Goal: Information Seeking & Learning: Find specific fact

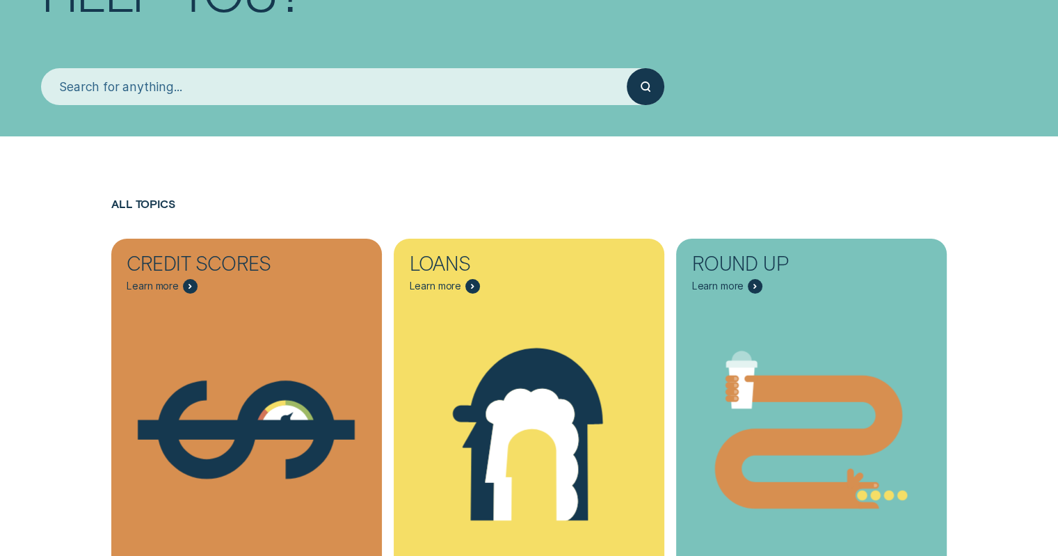
click at [225, 88] on input "search" at bounding box center [334, 86] width 586 height 37
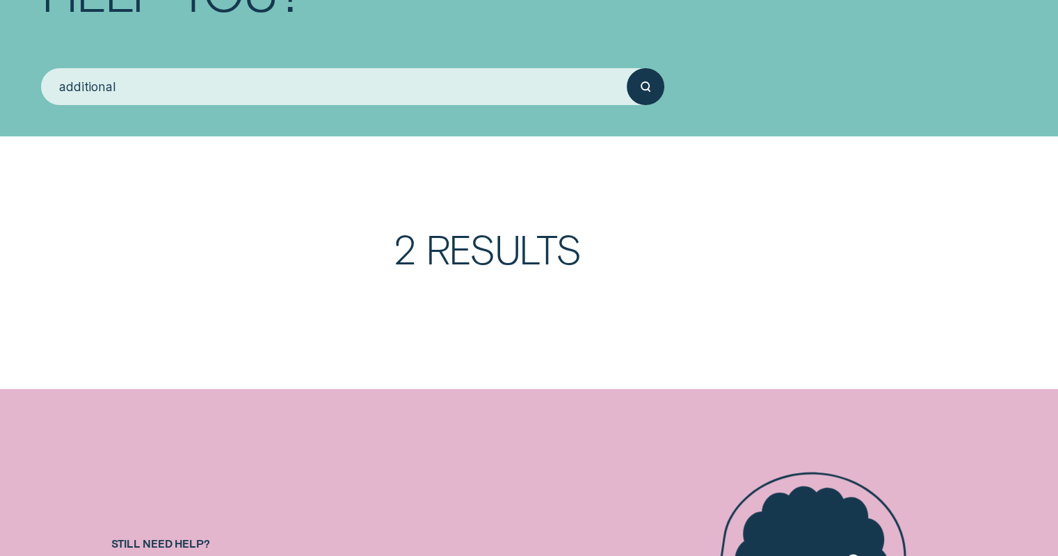
type input "additional"
click at [627, 68] on button "submit" at bounding box center [645, 86] width 37 height 37
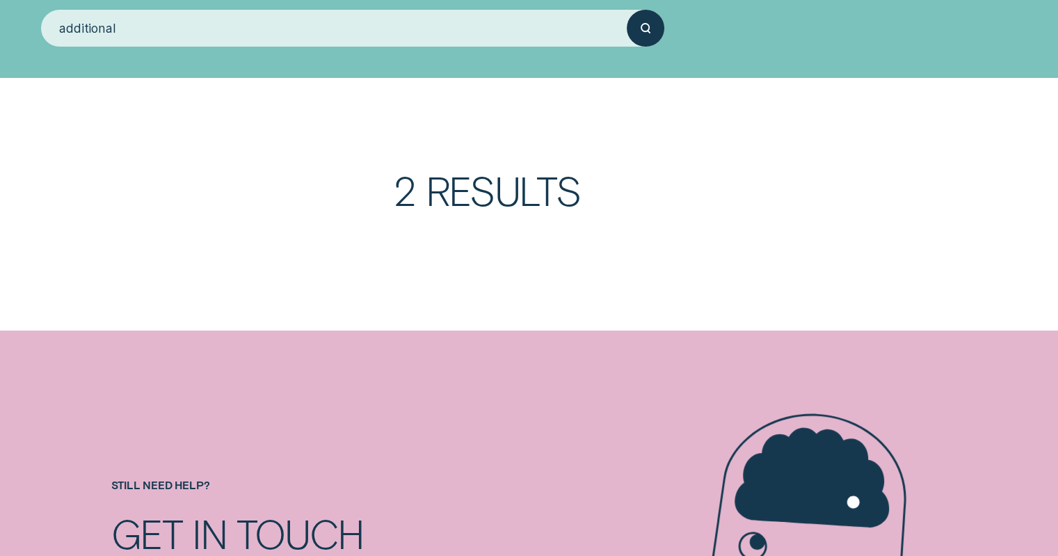
scroll to position [223, 0]
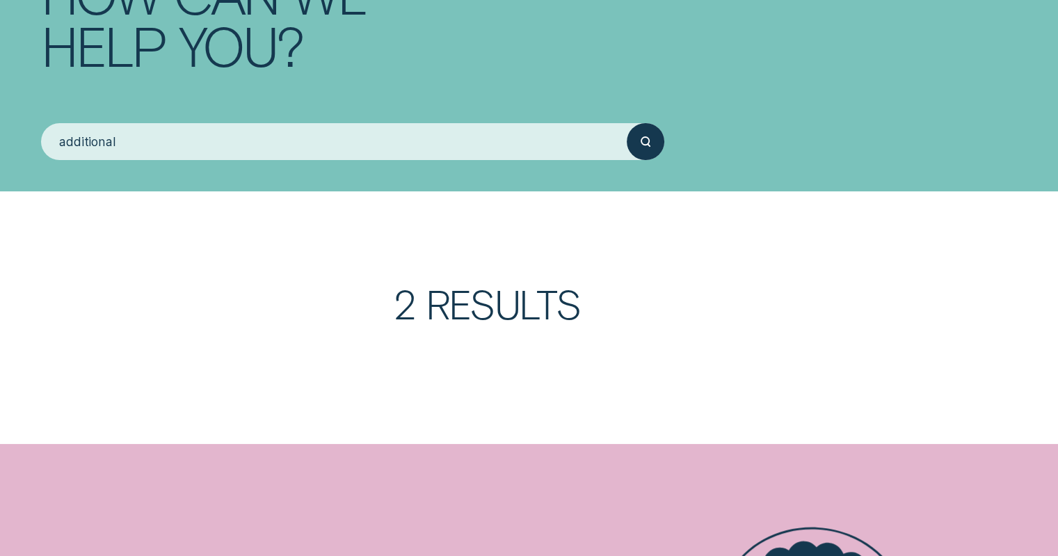
drag, startPoint x: 164, startPoint y: 144, endPoint x: -46, endPoint y: 138, distance: 210.1
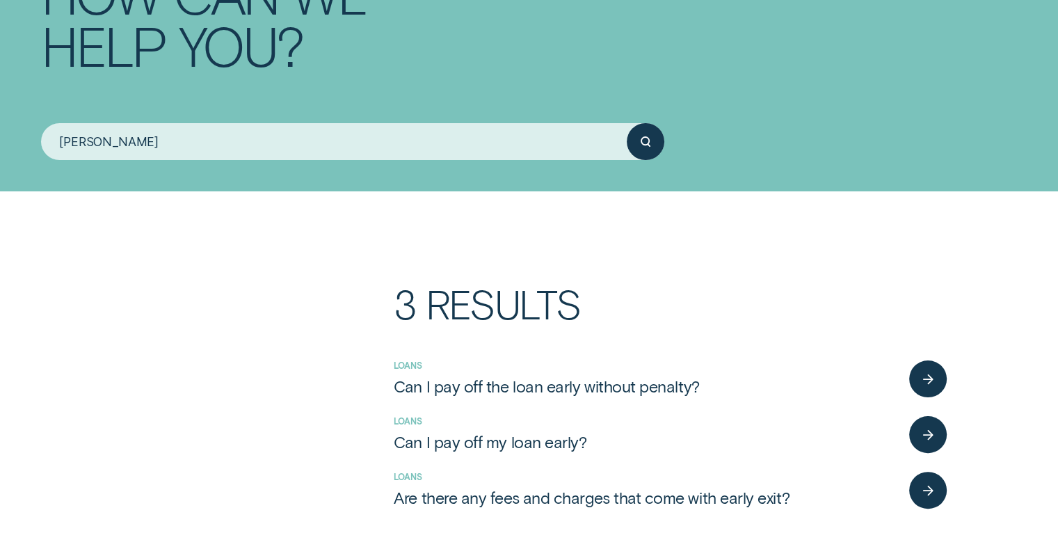
type input "early"
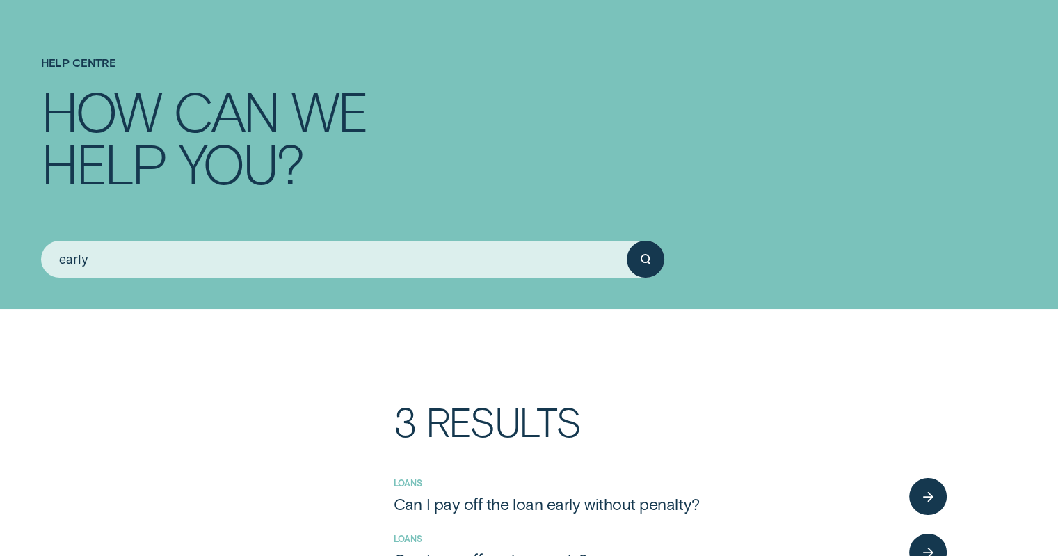
scroll to position [15, 0]
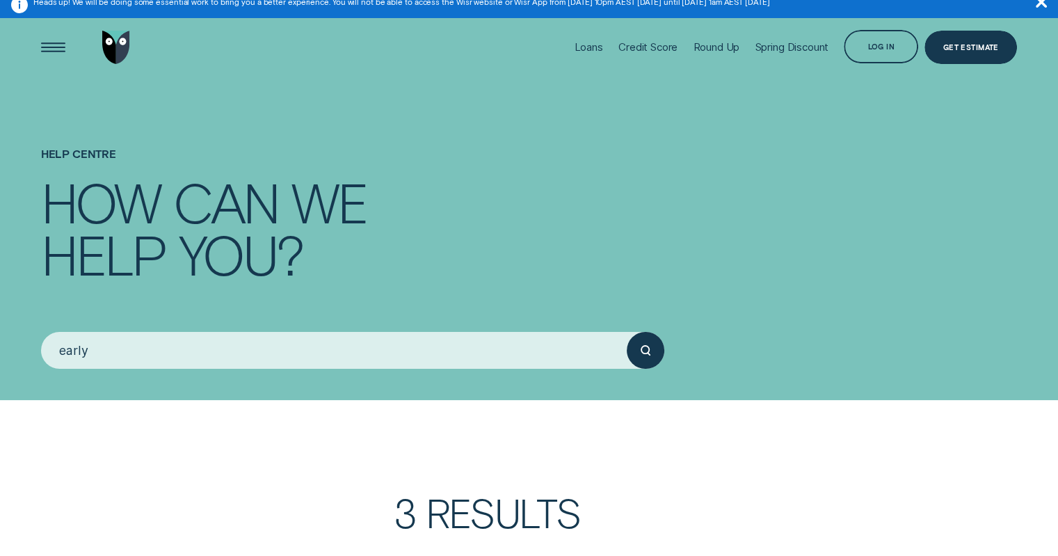
drag, startPoint x: 100, startPoint y: 347, endPoint x: -149, endPoint y: 347, distance: 249.0
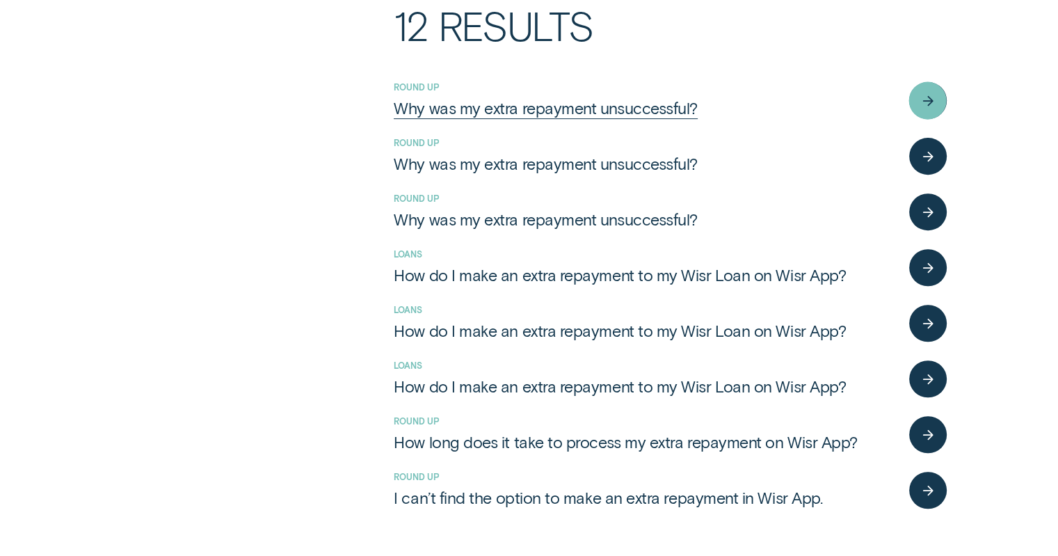
scroll to position [571, 0]
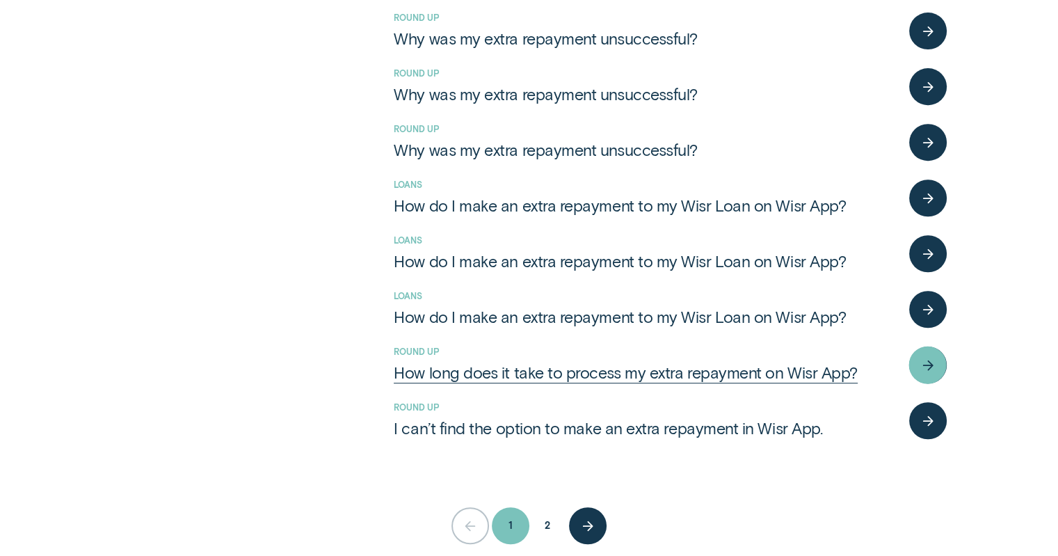
type input "extra"
click at [695, 376] on div "How long does it take to process my extra repayment on Wisr App?" at bounding box center [625, 372] width 463 height 20
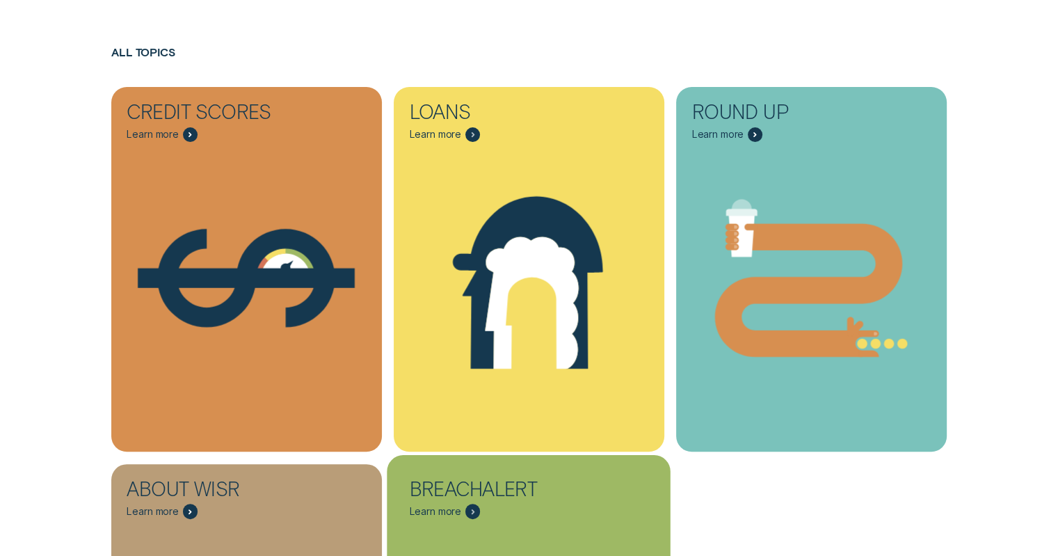
scroll to position [710, 0]
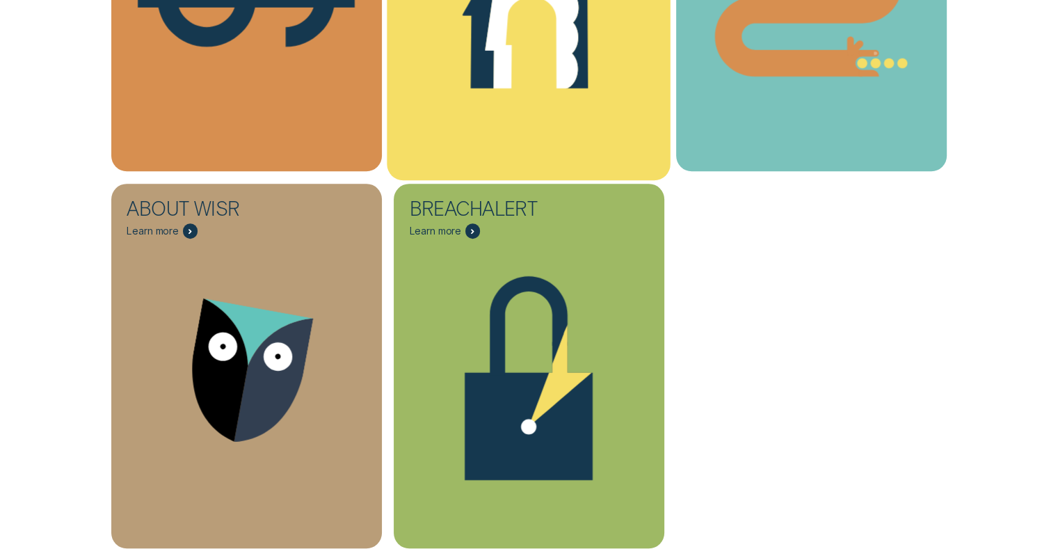
click at [518, 77] on icon "Loans - Learn more" at bounding box center [531, 22] width 93 height 133
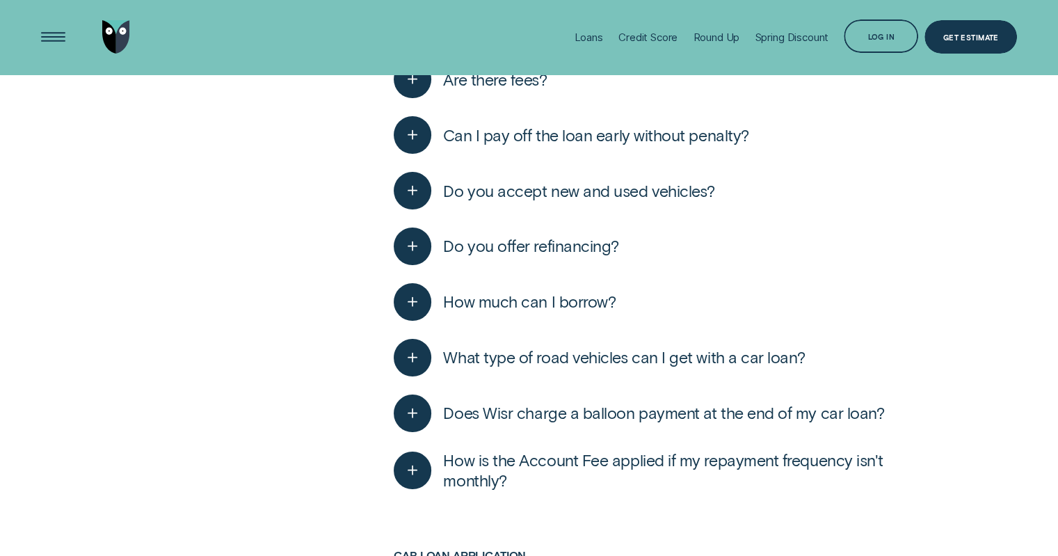
scroll to position [3547, 0]
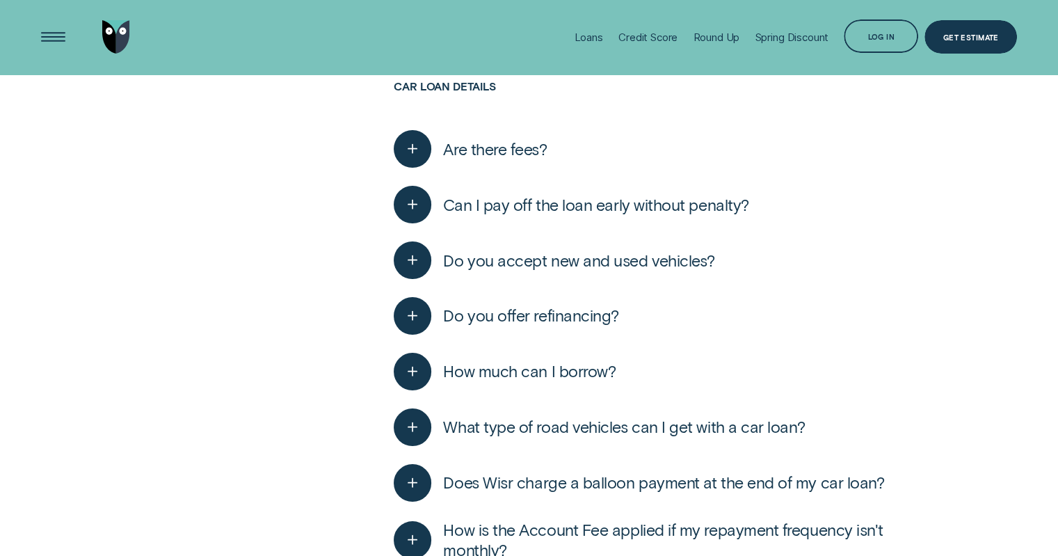
click at [573, 211] on button "Can I pay off the loan early without penalty?" at bounding box center [571, 204] width 355 height 37
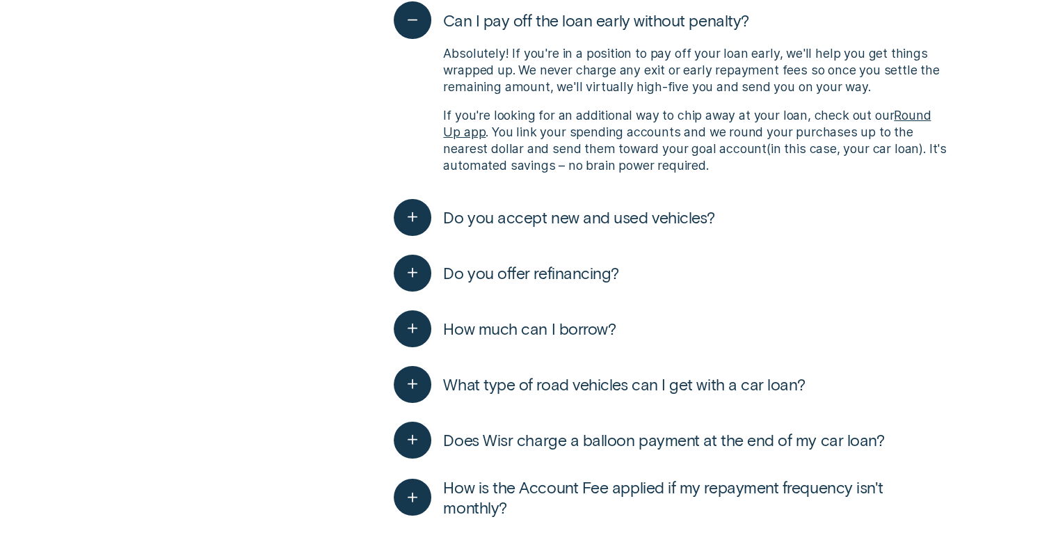
scroll to position [3755, 0]
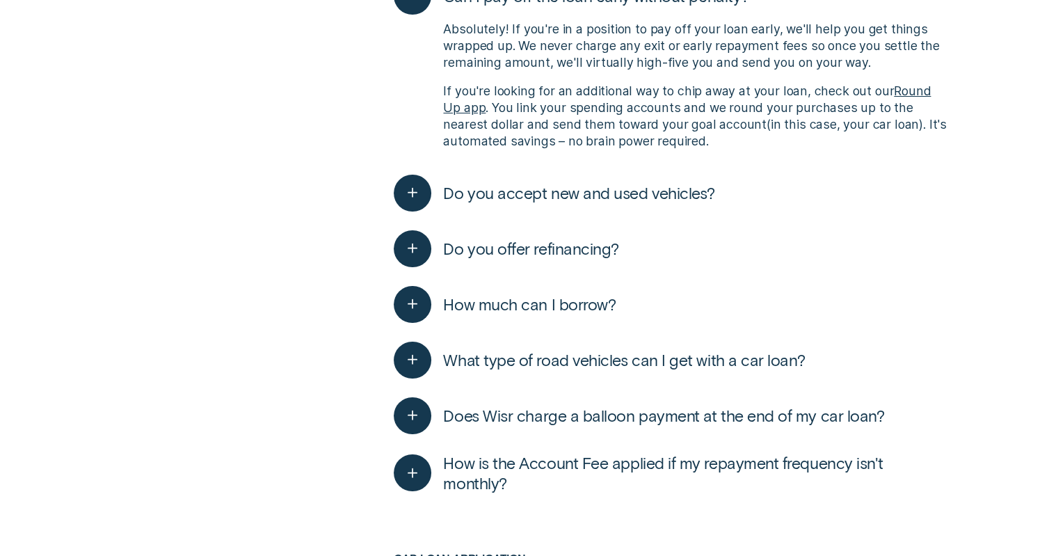
click at [636, 406] on span "Does Wisr charge a balloon payment at the end of my car loan?" at bounding box center [663, 415] width 441 height 20
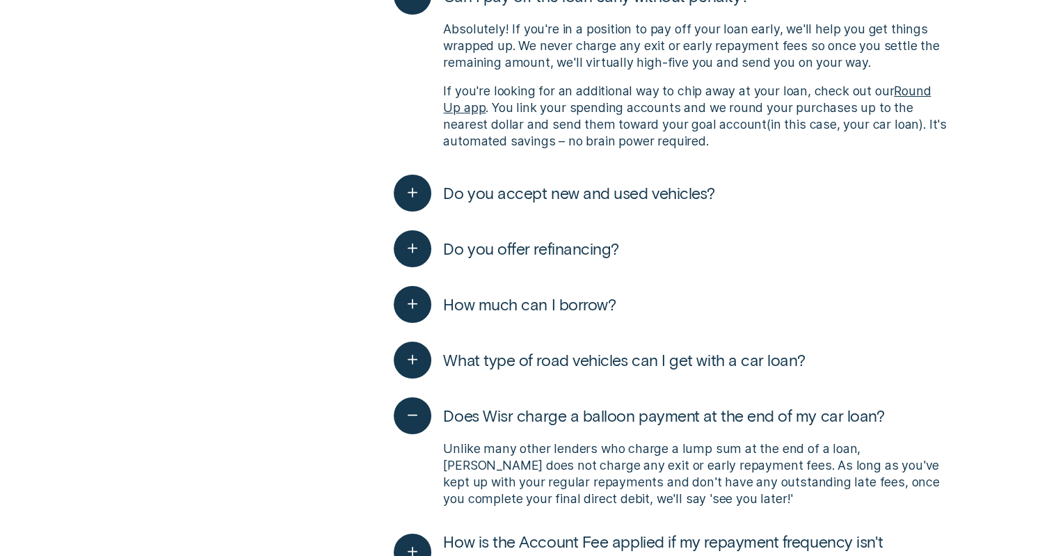
click at [607, 405] on span "Does Wisr charge a balloon payment at the end of my car loan?" at bounding box center [663, 415] width 441 height 20
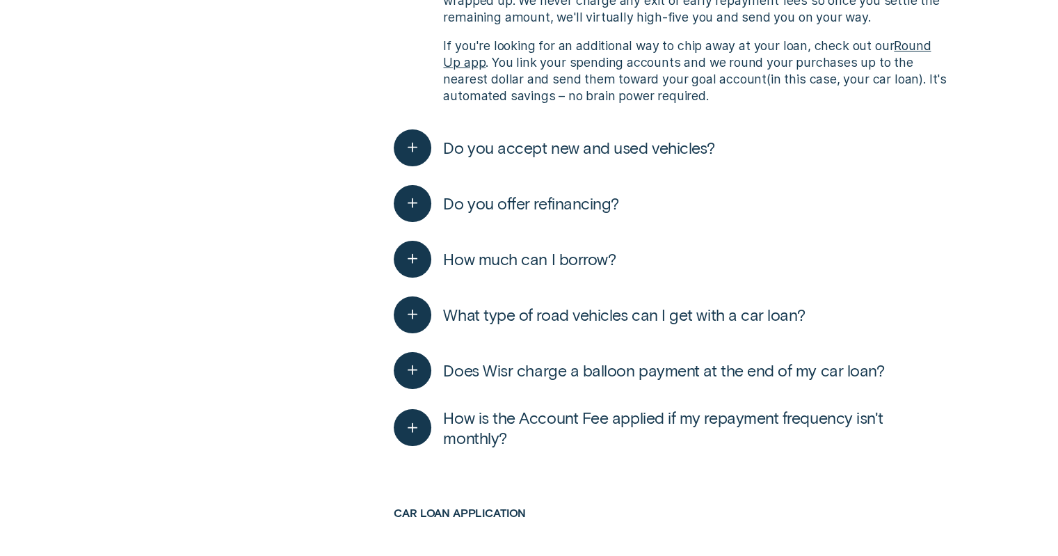
scroll to position [3825, 0]
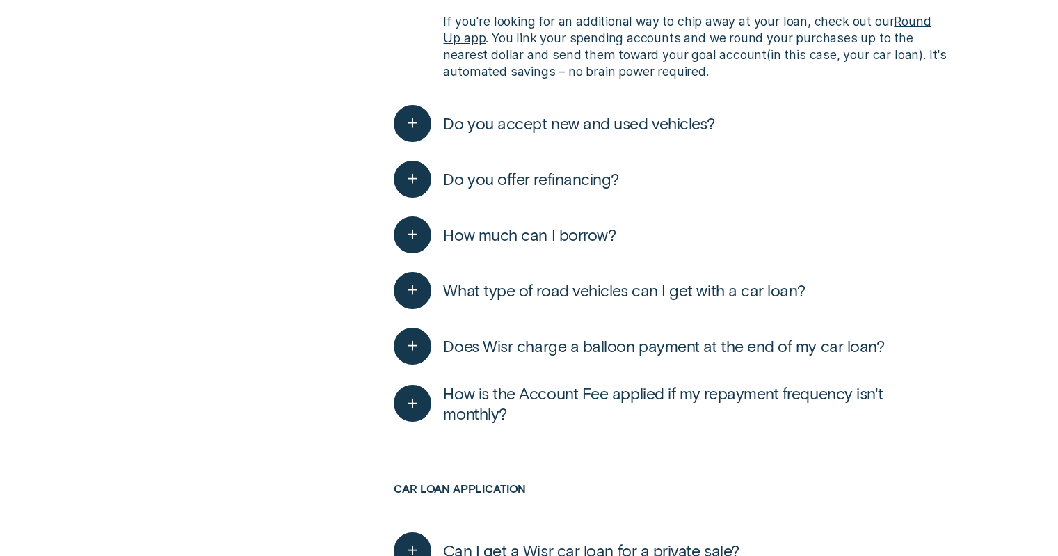
click at [622, 387] on span "How is the Account Fee applied if my repayment frequency isn't monthly?" at bounding box center [694, 403] width 503 height 40
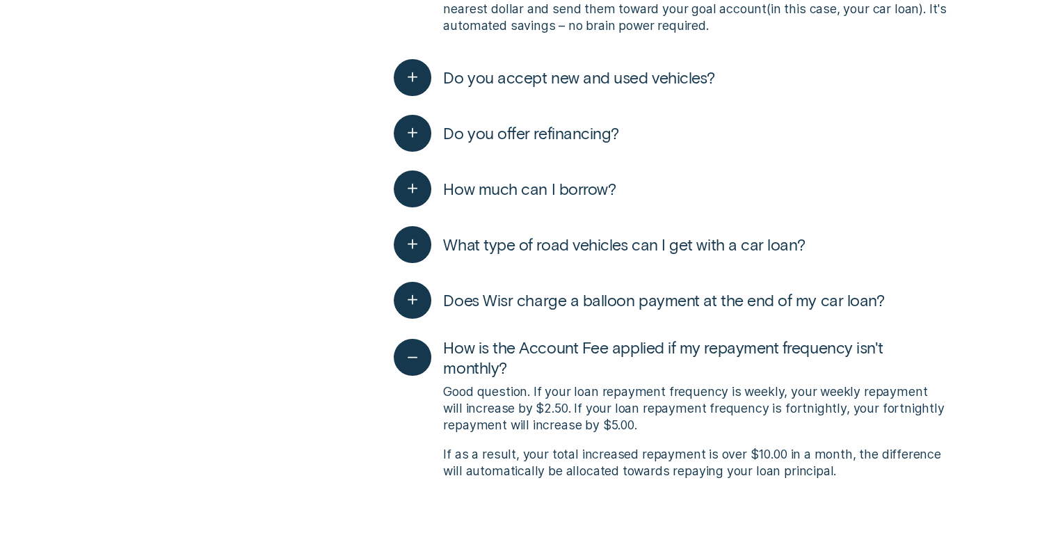
scroll to position [3895, 0]
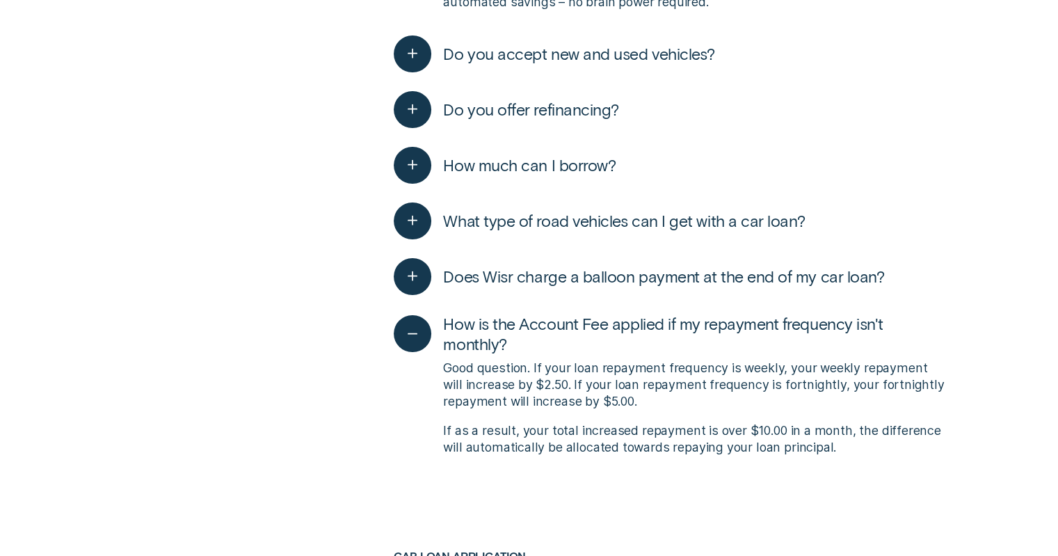
click at [627, 332] on span "How is the Account Fee applied if my repayment frequency isn't monthly?" at bounding box center [694, 334] width 503 height 40
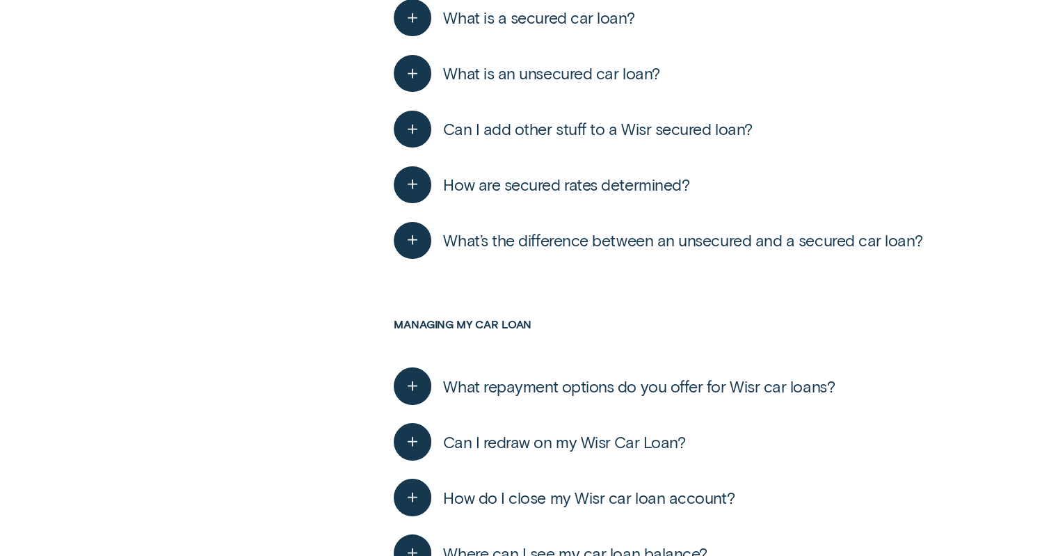
scroll to position [4868, 0]
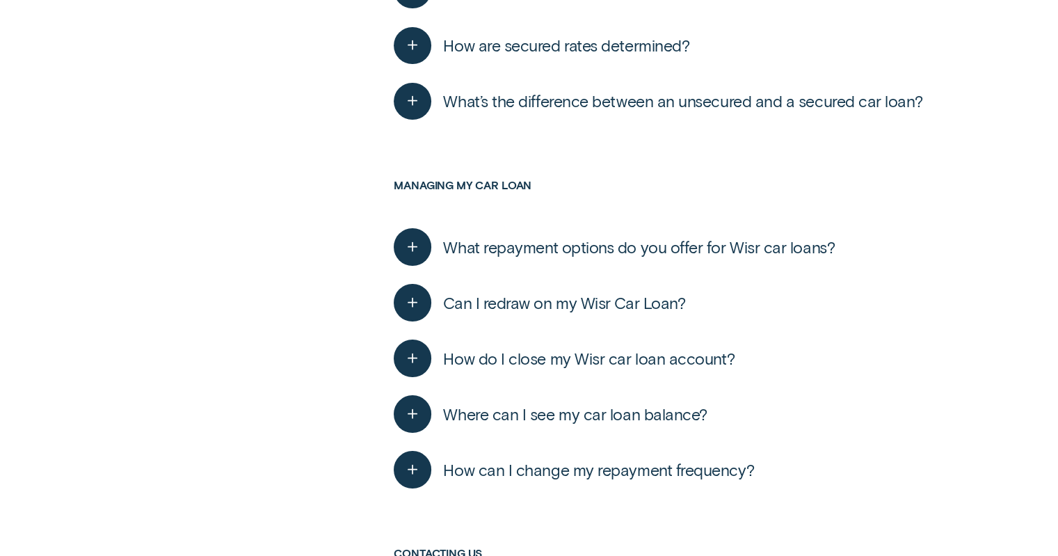
click at [668, 248] on span "What repayment options do you offer for Wisr car loans?" at bounding box center [639, 247] width 392 height 20
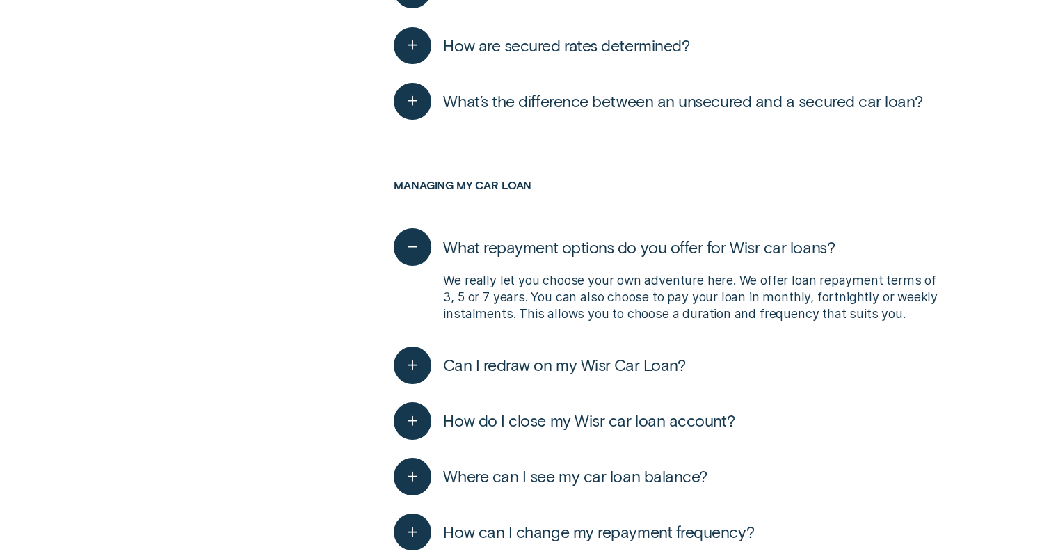
click at [670, 244] on span "What repayment options do you offer for Wisr car loans?" at bounding box center [639, 247] width 392 height 20
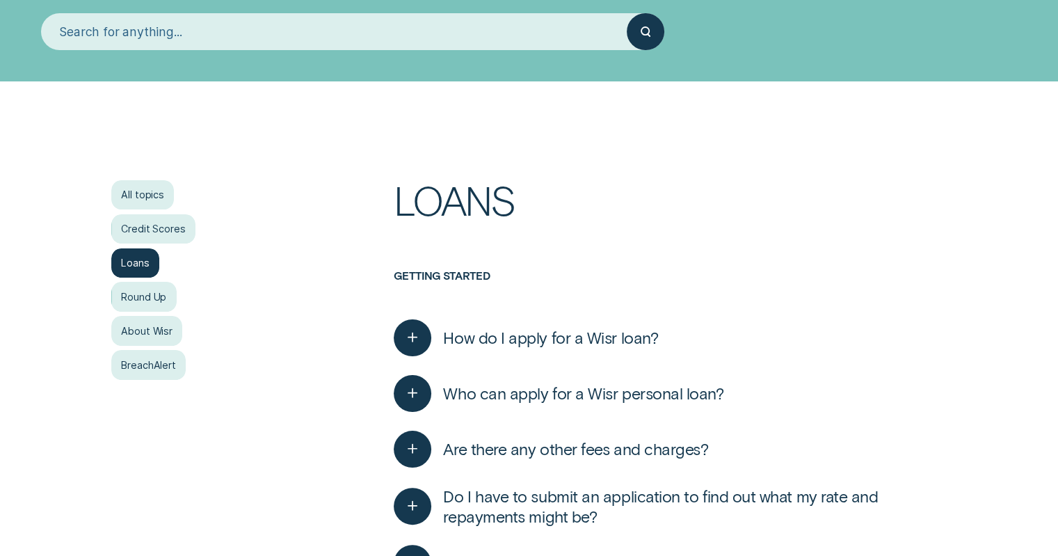
scroll to position [0, 0]
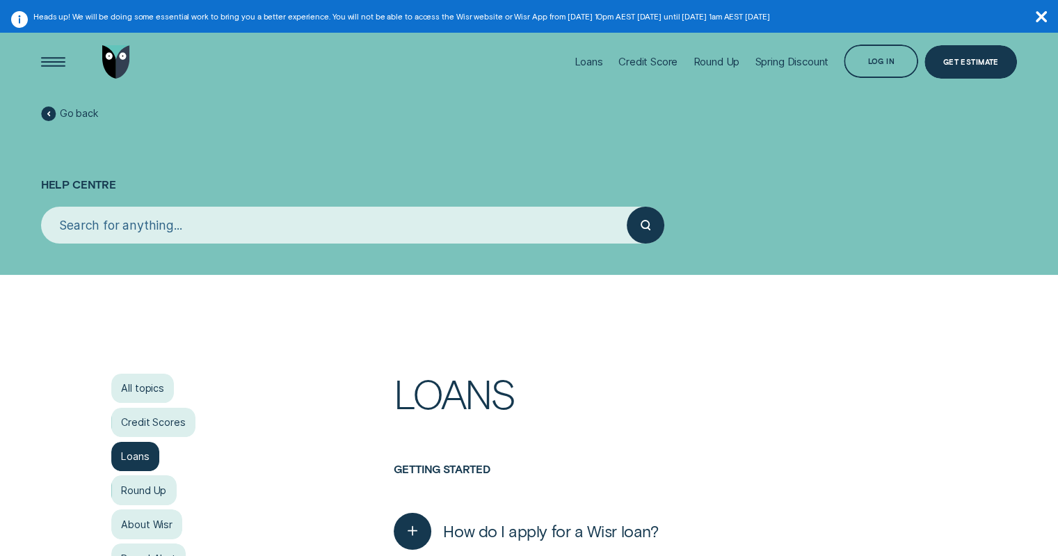
click at [394, 242] on input "search" at bounding box center [334, 225] width 586 height 37
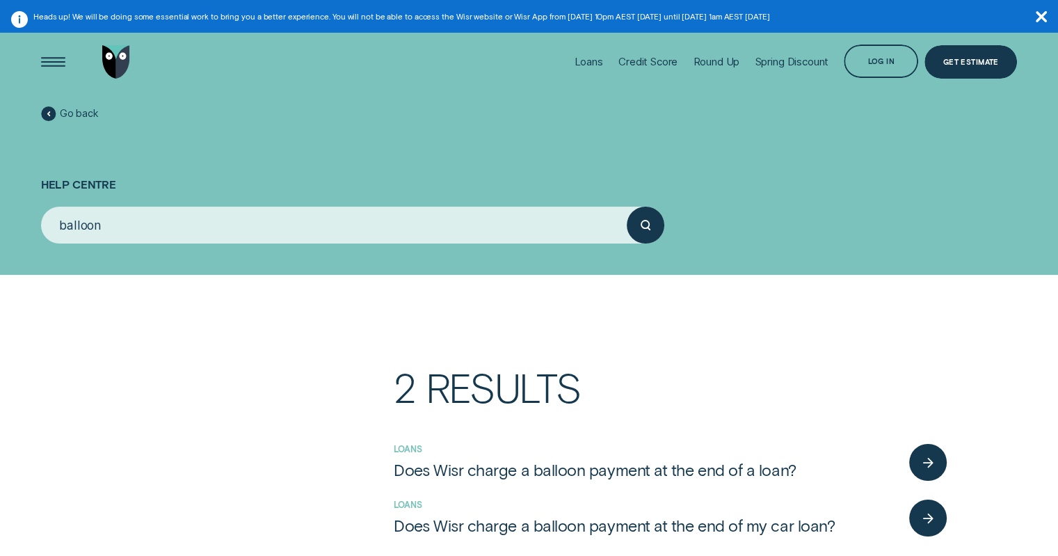
type input "balloon"
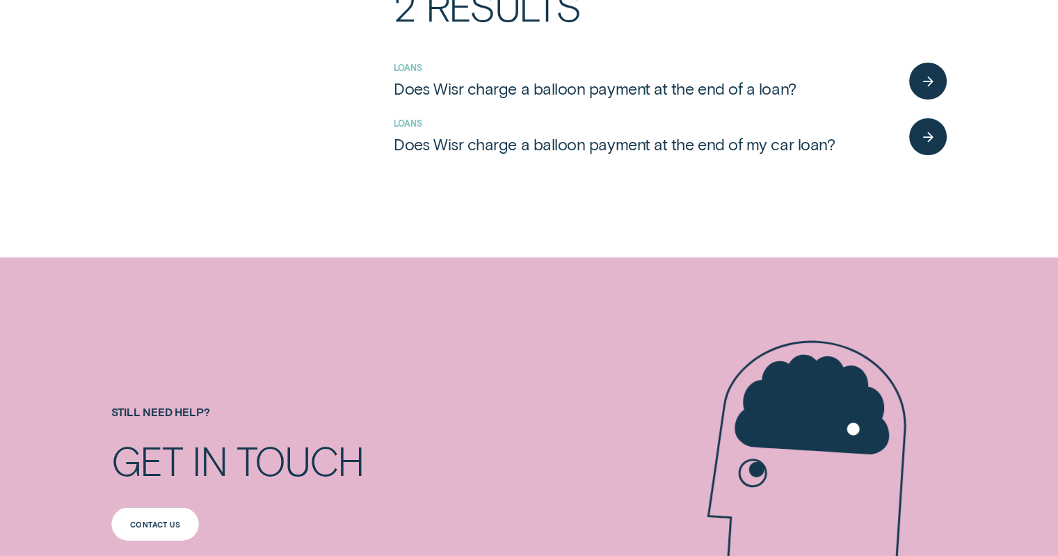
scroll to position [139, 0]
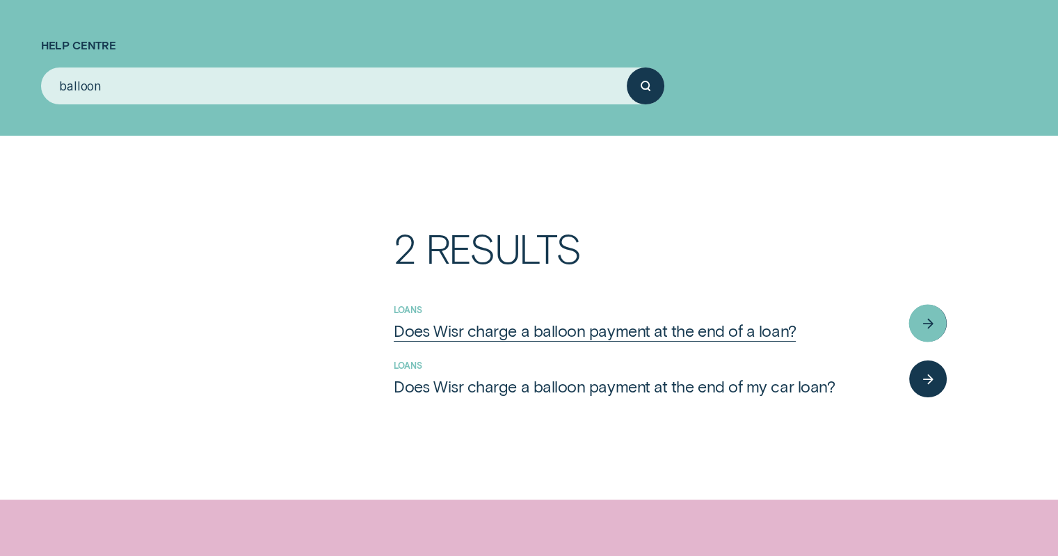
click at [499, 339] on div "Does Wisr charge a balloon payment at the end of a loan?" at bounding box center [595, 331] width 402 height 20
